Goal: Task Accomplishment & Management: Use online tool/utility

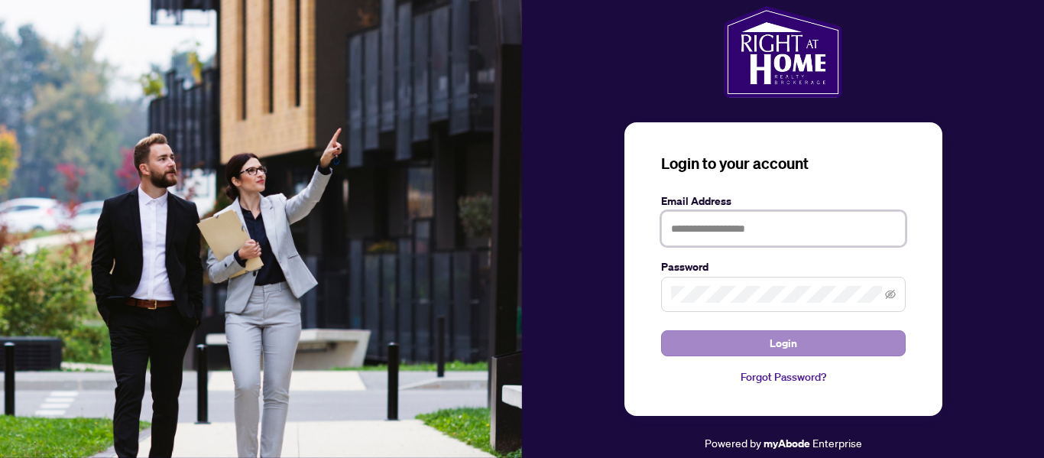
type input "**********"
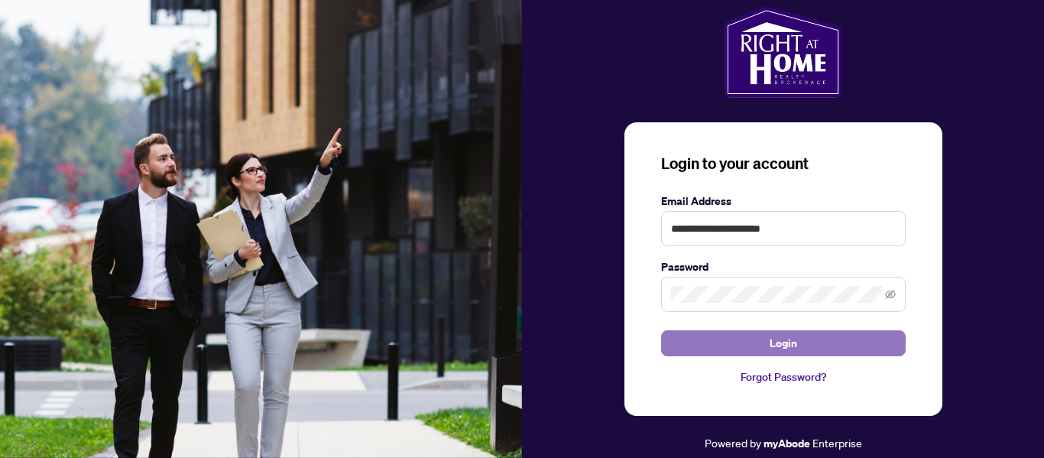
click at [790, 331] on span "Login" at bounding box center [784, 343] width 28 height 24
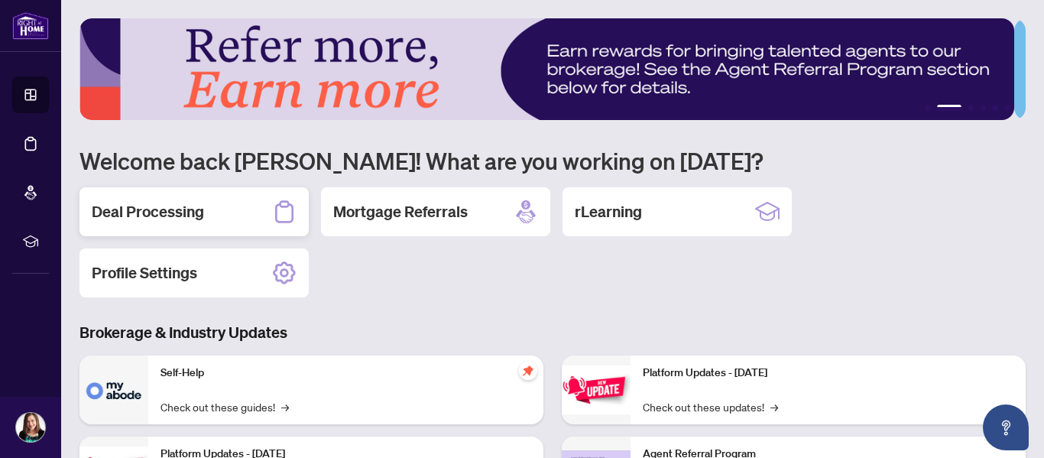
click at [209, 209] on div "Deal Processing" at bounding box center [194, 211] width 229 height 49
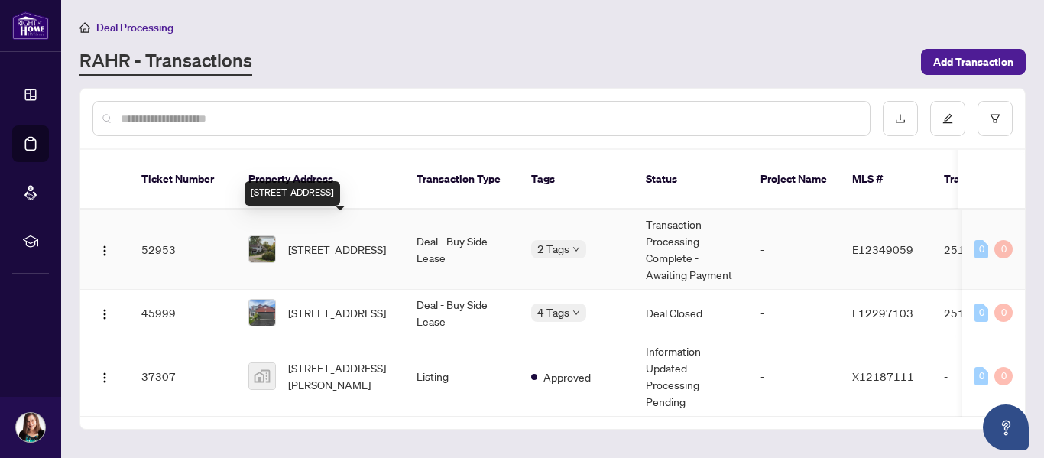
click at [306, 241] on span "[STREET_ADDRESS]" at bounding box center [337, 249] width 98 height 17
